Goal: Transaction & Acquisition: Purchase product/service

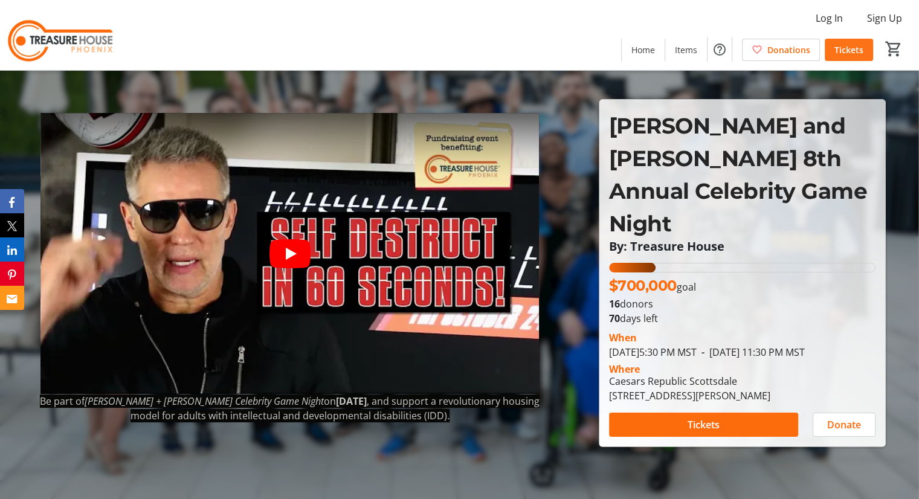
click at [836, 46] on span "Tickets" at bounding box center [848, 49] width 29 height 13
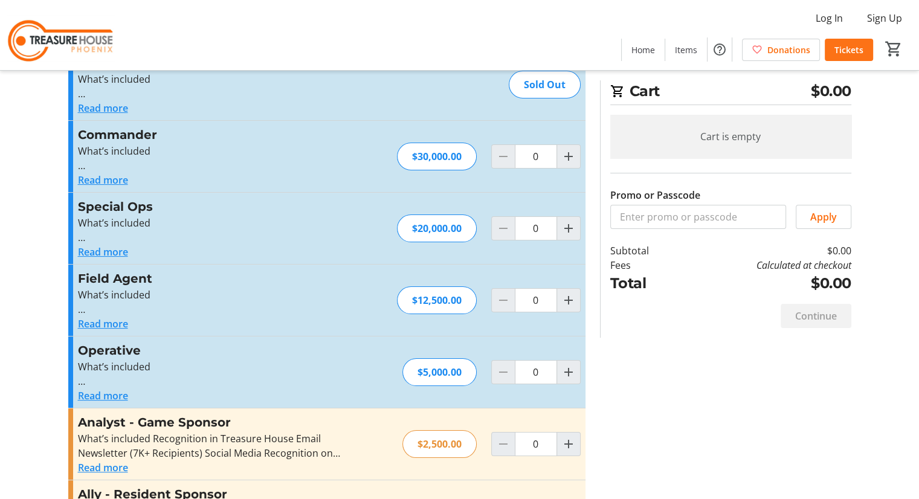
scroll to position [175, 0]
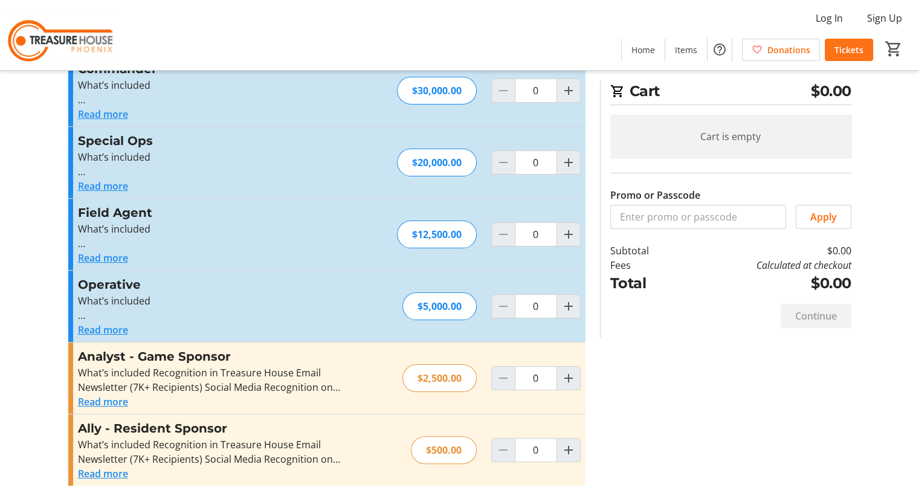
click at [94, 469] on button "Read more" at bounding box center [103, 473] width 50 height 14
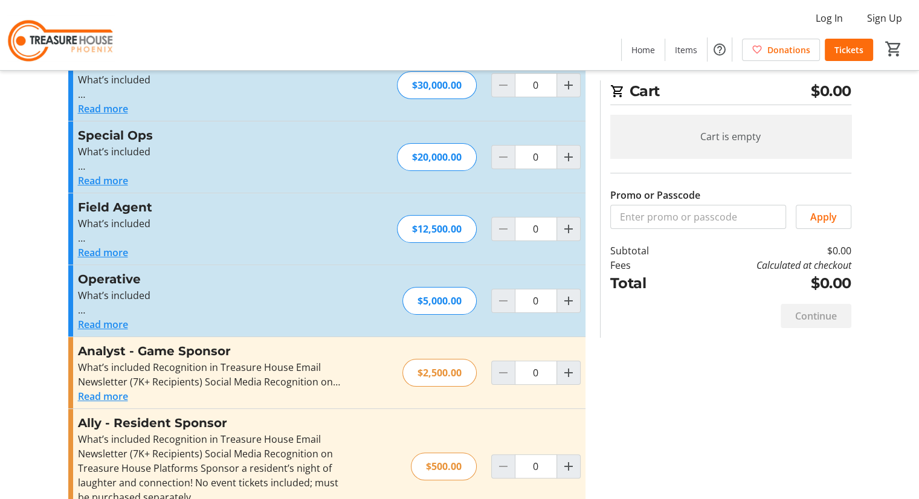
scroll to position [0, 0]
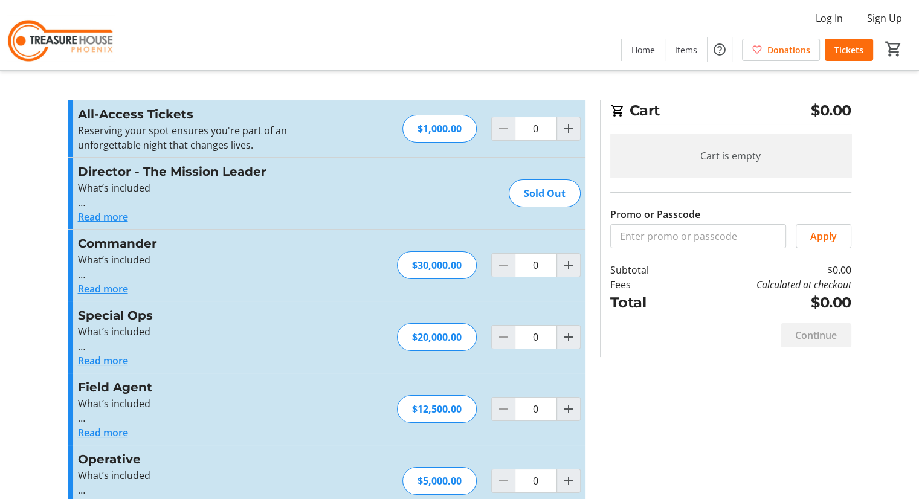
click at [110, 19] on img at bounding box center [61, 35] width 108 height 60
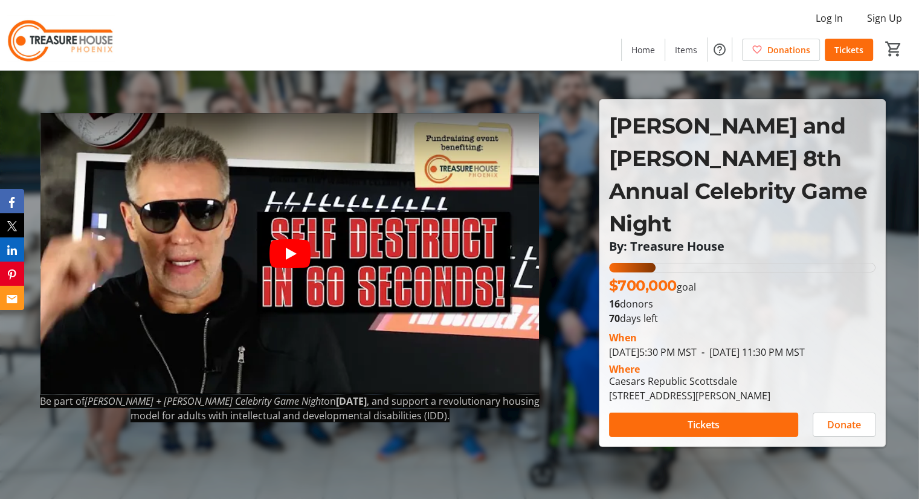
click at [110, 19] on img at bounding box center [61, 35] width 108 height 60
